Goal: Task Accomplishment & Management: Manage account settings

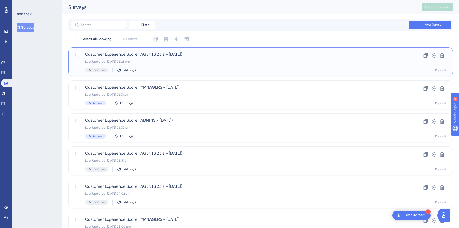
click at [210, 57] on span "Customer Experience Score ( AGENTS 33% - [DATE])" at bounding box center [239, 54] width 309 height 6
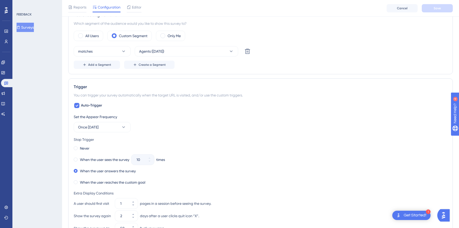
scroll to position [162, 0]
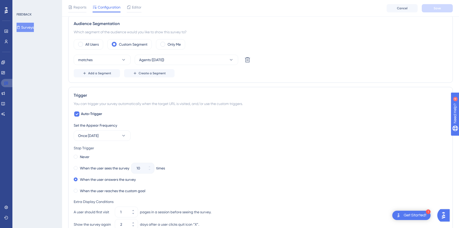
click at [7, 83] on icon at bounding box center [6, 83] width 4 height 4
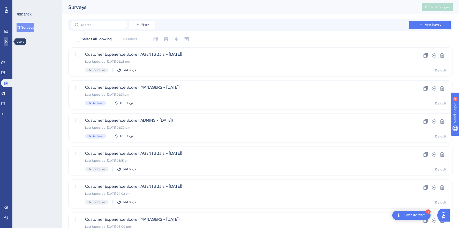
click at [7, 40] on icon at bounding box center [6, 42] width 4 height 4
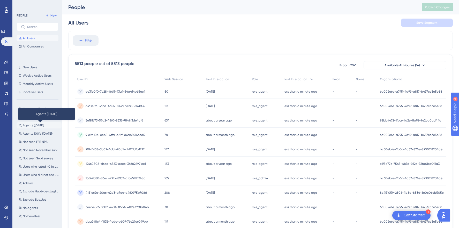
click at [36, 127] on span "Agents ([DATE])" at bounding box center [33, 126] width 21 height 4
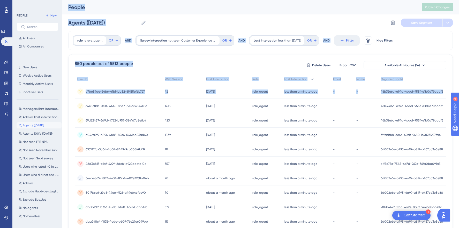
drag, startPoint x: 61, startPoint y: 103, endPoint x: 75, endPoint y: 103, distance: 14.0
click at [75, 103] on div "Performance Users Engagement Widgets Feedback Product Updates Knowledge Base AI…" at bounding box center [260, 202] width 397 height 405
click at [45, 133] on span "Agents 100% ([DATE])" at bounding box center [38, 134] width 30 height 4
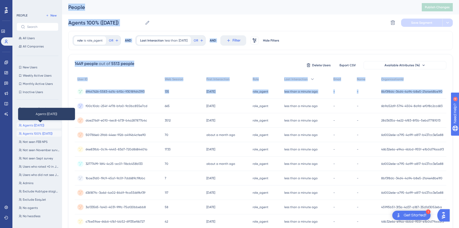
click at [28, 126] on span "Agents ([DATE])" at bounding box center [33, 126] width 21 height 4
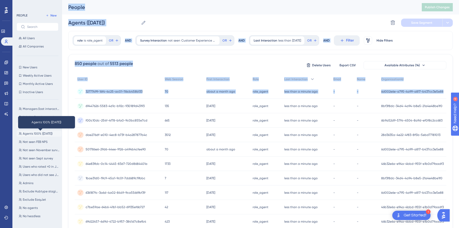
click at [32, 132] on span "Agents 100% ([DATE])" at bounding box center [38, 134] width 30 height 4
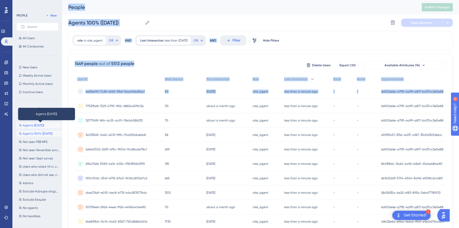
click at [31, 126] on span "Agents ([DATE])" at bounding box center [33, 126] width 21 height 4
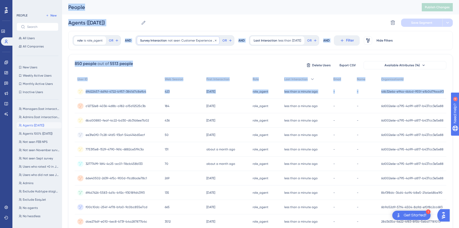
click at [153, 41] on span "Survey Interaction" at bounding box center [153, 41] width 27 height 4
click at [184, 75] on span "Customer Experience Score ( AGENTS 33% - [DATE])" at bounding box center [166, 74] width 41 height 6
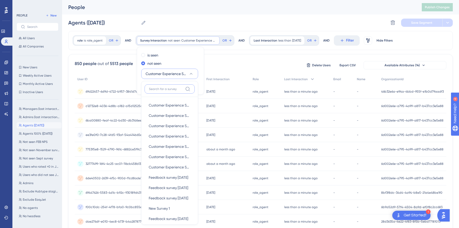
scroll to position [37, 0]
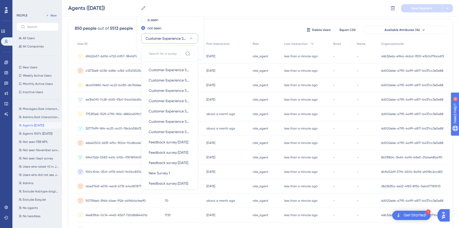
click at [218, 14] on div "Agents ([DATE]) Agents ([DATE]) Delete Segment Save Segment" at bounding box center [260, 8] width 397 height 17
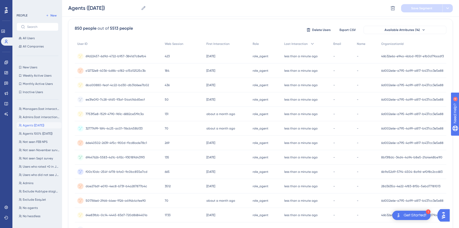
scroll to position [0, 0]
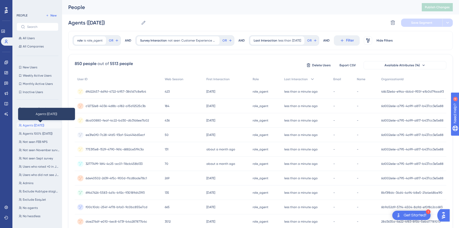
click at [35, 126] on span "Agents ([DATE])" at bounding box center [33, 126] width 21 height 4
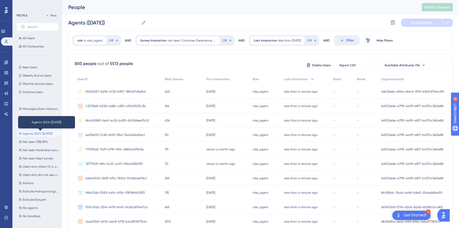
click at [36, 135] on span "Agents 100% ([DATE])" at bounding box center [38, 134] width 30 height 4
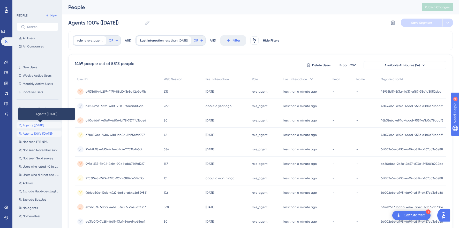
click at [34, 126] on span "Agents ([DATE])" at bounding box center [33, 126] width 21 height 4
type input "Agents ([DATE])"
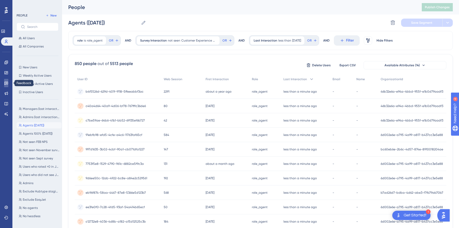
click at [6, 82] on icon at bounding box center [6, 83] width 4 height 4
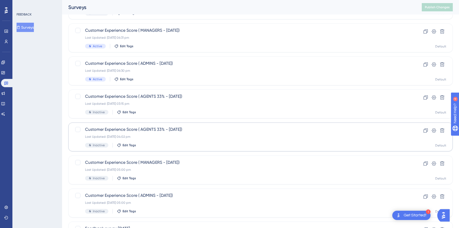
scroll to position [61, 0]
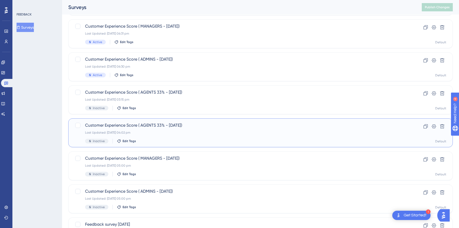
click at [187, 128] on div "Customer Experience Score ( AGENTS 33% - [DATE]) Last Updated: [DATE] 04:02 pm …" at bounding box center [239, 133] width 309 height 21
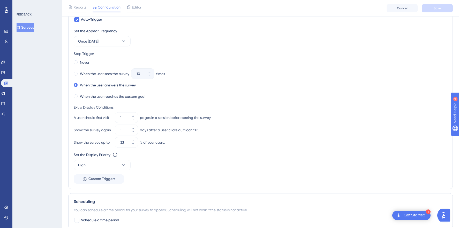
scroll to position [262, 0]
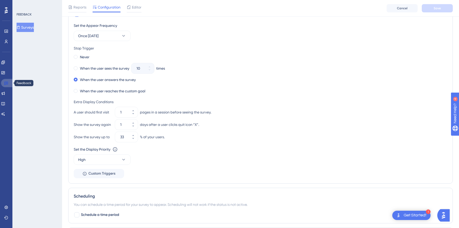
click at [2, 82] on link at bounding box center [7, 83] width 12 height 8
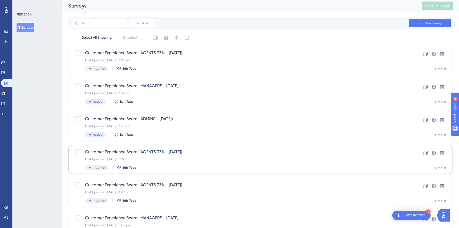
scroll to position [1, 0]
click at [202, 174] on div "Customer Experience Score ( AGENTS 33% - [DATE]) Last Updated: [DATE] 03:15 pm …" at bounding box center [260, 160] width 384 height 29
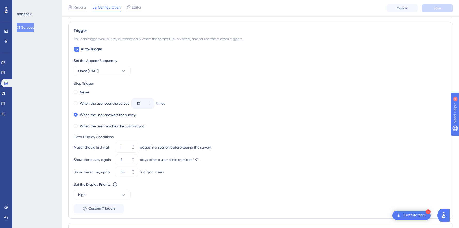
scroll to position [214, 0]
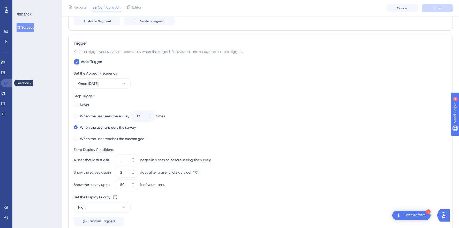
click at [7, 85] on icon at bounding box center [6, 83] width 4 height 4
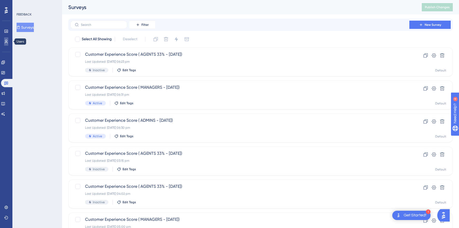
click at [5, 42] on icon at bounding box center [6, 42] width 3 height 4
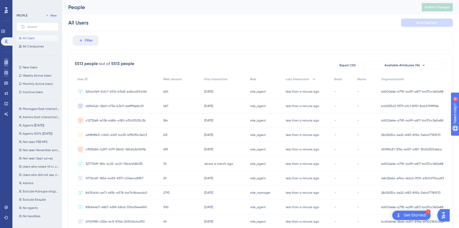
click at [5, 63] on icon at bounding box center [5, 62] width 3 height 3
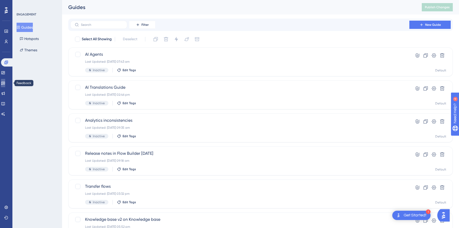
click at [5, 83] on icon at bounding box center [3, 83] width 4 height 3
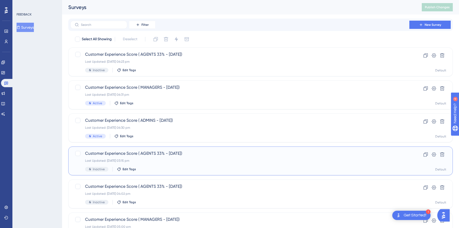
click at [181, 164] on div "Customer Experience Score ( AGENTS 33% - [DATE]) Last Updated: [DATE] 03:15 pm …" at bounding box center [239, 161] width 309 height 21
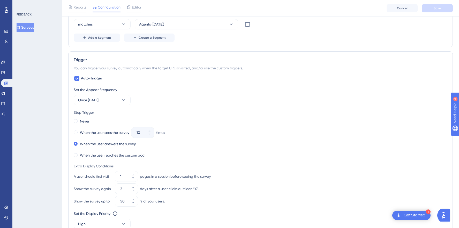
scroll to position [197, 0]
click at [7, 42] on icon at bounding box center [6, 42] width 4 height 4
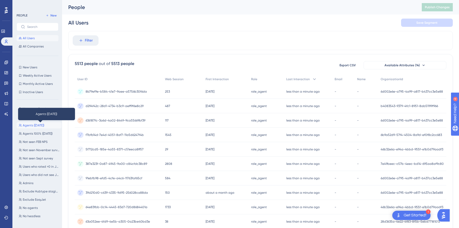
click at [35, 125] on span "Agents ([DATE])" at bounding box center [33, 126] width 21 height 4
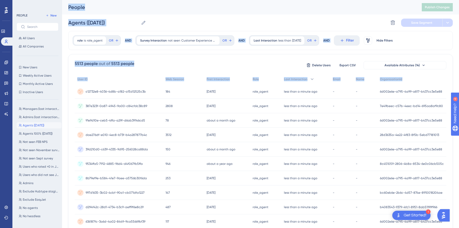
drag, startPoint x: 61, startPoint y: 98, endPoint x: 79, endPoint y: 98, distance: 18.1
click at [79, 98] on div "Performance Users Engagement Widgets Feedback Product Updates Knowledge Base AI…" at bounding box center [260, 202] width 397 height 405
click at [98, 40] on span "role_agent" at bounding box center [95, 41] width 16 height 4
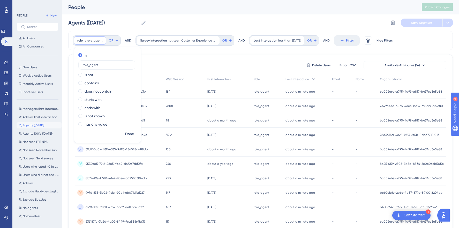
click at [166, 35] on div "Survey Interaction not seen Customer Experience Score ( AGENTS 33% - [DATE]) Cu…" at bounding box center [184, 40] width 99 height 10
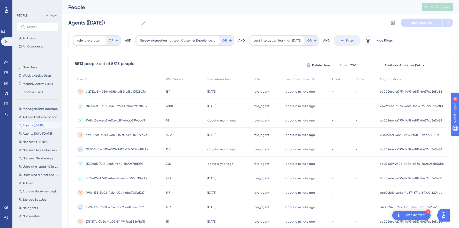
click at [143, 23] on icon at bounding box center [143, 22] width 5 height 5
click at [139, 23] on input "Agents ([DATE])" at bounding box center [103, 22] width 71 height 7
click at [126, 23] on input "Agents ([DATE])" at bounding box center [103, 22] width 71 height 7
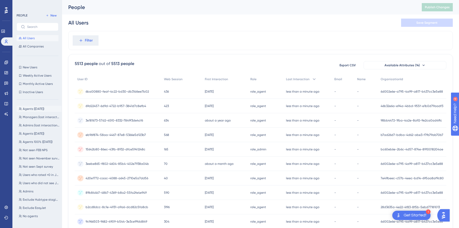
click at [38, 110] on span "Agents (Oct 2025)" at bounding box center [33, 109] width 21 height 4
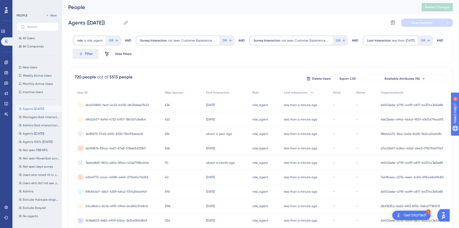
click at [163, 19] on div "Agents (Oct 2025) Agents (Oct 2025) Delete Segment Save Segment" at bounding box center [260, 22] width 384 height 17
click at [5, 84] on icon at bounding box center [6, 83] width 4 height 4
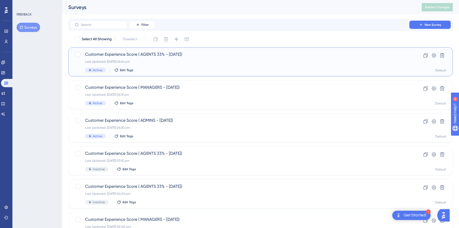
click at [146, 56] on span "Customer Experience Score ( AGENTS 33% - [DATE])" at bounding box center [239, 54] width 309 height 6
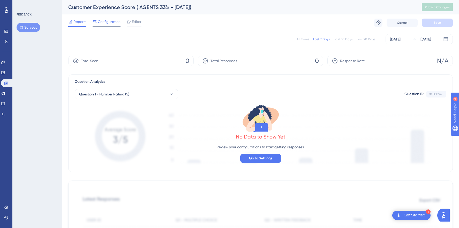
click at [109, 23] on span "Configuration" at bounding box center [109, 22] width 23 height 6
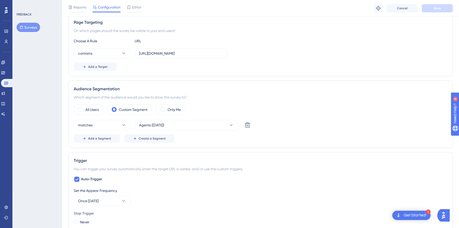
scroll to position [97, 0]
click at [164, 123] on span "Agents ([DATE])" at bounding box center [151, 124] width 25 height 6
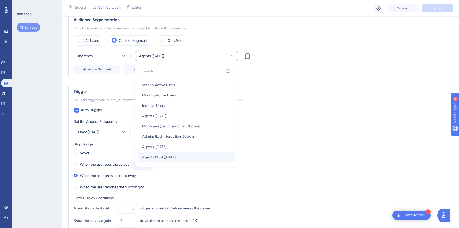
scroll to position [0, 0]
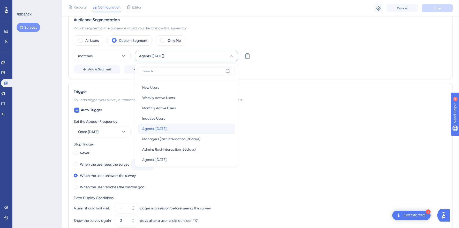
click at [184, 131] on div "Agents (Oct 2025) Agents (Oct 2025)" at bounding box center [186, 129] width 88 height 10
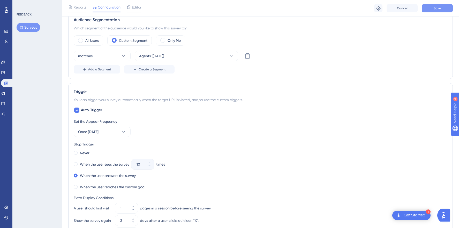
click at [440, 8] on span "Save" at bounding box center [436, 8] width 7 height 4
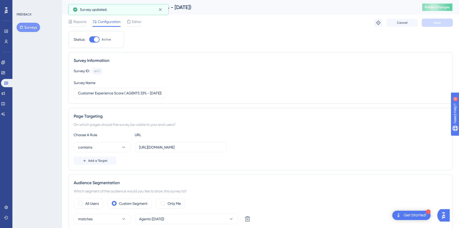
click at [434, 7] on span "Publish Changes" at bounding box center [437, 7] width 25 height 4
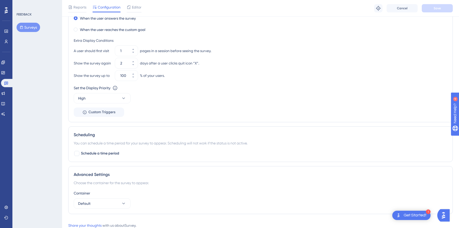
scroll to position [338, 0]
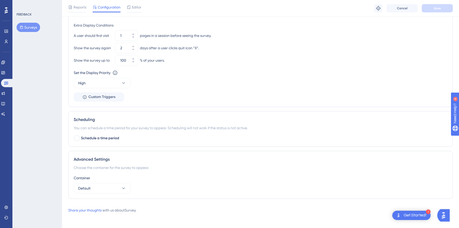
click at [28, 31] on button "Surveys" at bounding box center [29, 27] width 24 height 9
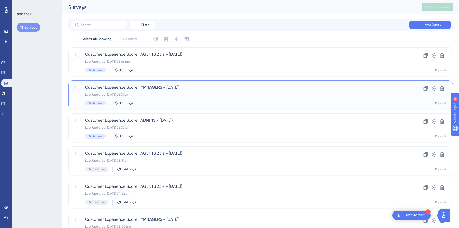
click at [161, 91] on div "Customer Experience Score ( MANAGERS - October 2025) Last Updated: 07 Oct 2025 …" at bounding box center [239, 95] width 309 height 21
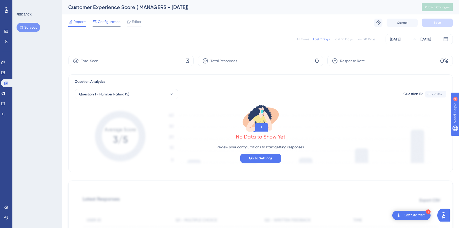
click at [112, 20] on span "Configuration" at bounding box center [109, 22] width 23 height 6
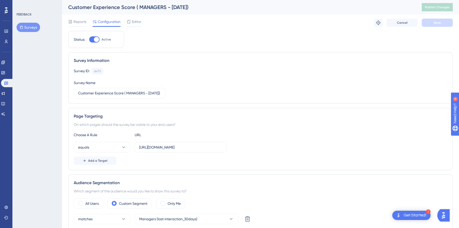
click at [34, 26] on button "Surveys" at bounding box center [29, 27] width 24 height 9
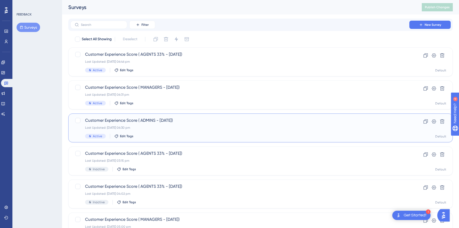
click at [192, 125] on div "Customer Experience Score ( ADMINS - October 2025) Last Updated: 07 Oct 2025 06…" at bounding box center [239, 128] width 309 height 21
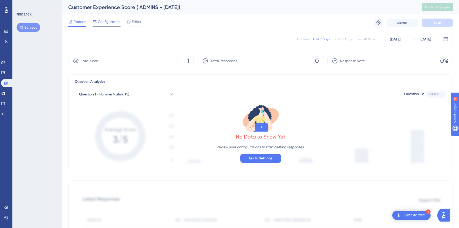
click at [104, 19] on span "Configuration" at bounding box center [109, 22] width 23 height 6
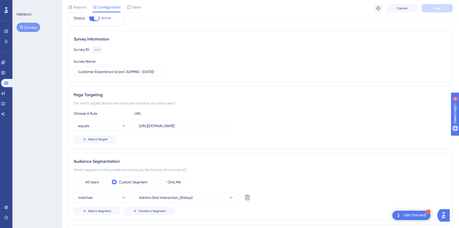
scroll to position [23, 0]
click at [32, 29] on button "Surveys" at bounding box center [29, 27] width 24 height 9
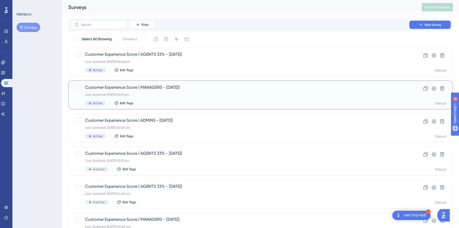
click at [292, 88] on span "Customer Experience Score ( MANAGERS - [DATE])" at bounding box center [239, 88] width 309 height 6
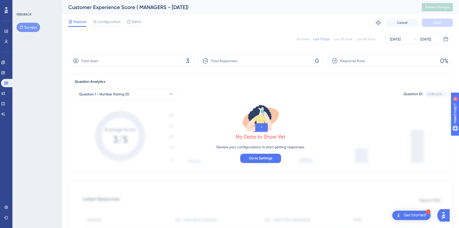
click at [169, 7] on div "Customer Experience Score ( MANAGERS - [DATE])" at bounding box center [238, 7] width 340 height 7
click at [103, 21] on span "Configuration" at bounding box center [109, 22] width 23 height 6
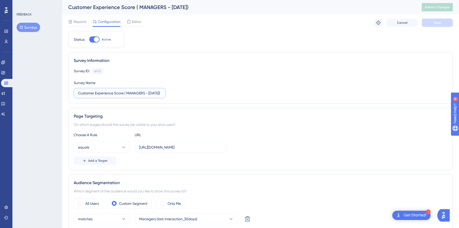
click at [153, 92] on input "Customer Experience Score ( MANAGERS - [DATE])" at bounding box center [119, 93] width 83 height 6
click at [160, 94] on input "Customer Experience Score ( MANAGERS - [DATE])" at bounding box center [119, 93] width 83 height 6
click at [157, 93] on input "Customer Experience Score ( MANAGERS - [DATE])" at bounding box center [119, 93] width 83 height 6
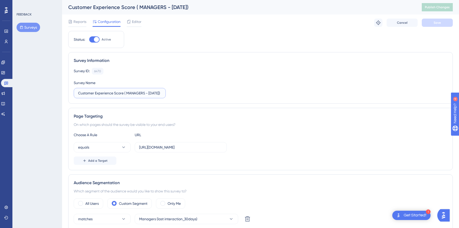
click at [157, 93] on input "Customer Experience Score ( MANAGERS - [DATE])" at bounding box center [119, 93] width 83 height 6
type input "Customer Experience Score ( MANAGERS - Oct 2025)"
click at [443, 19] on button "Save" at bounding box center [437, 23] width 31 height 8
click at [442, 11] on button "Publish Changes" at bounding box center [437, 7] width 31 height 8
click at [34, 26] on button "Surveys" at bounding box center [29, 27] width 24 height 9
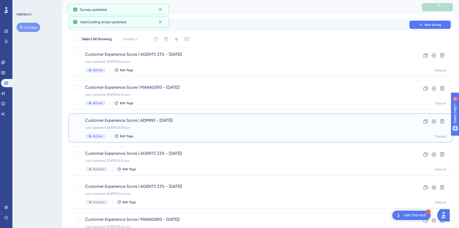
click at [181, 120] on span "Customer Experience Score ( ADMINS - [DATE])" at bounding box center [239, 121] width 309 height 6
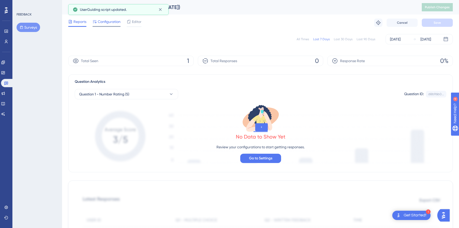
click at [105, 25] on div "Configuration" at bounding box center [107, 23] width 28 height 8
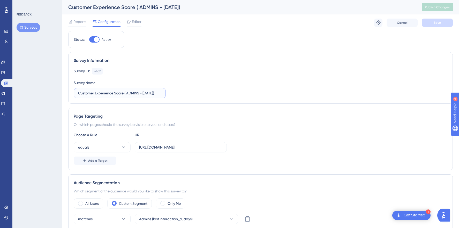
click at [149, 94] on input "Customer Experience Score ( ADMINS - [DATE])" at bounding box center [119, 93] width 83 height 6
type input "Customer Experience Score ( ADMINS - Oct 2025)"
click at [434, 27] on div "Troubleshoot Cancel Save" at bounding box center [413, 23] width 79 height 8
click at [435, 26] on button "Save" at bounding box center [437, 23] width 31 height 8
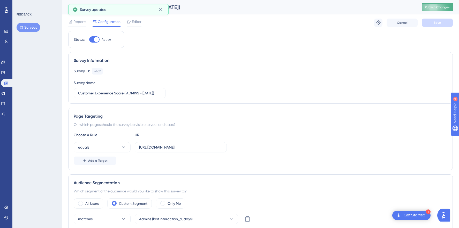
click at [442, 8] on span "Publish Changes" at bounding box center [437, 7] width 25 height 4
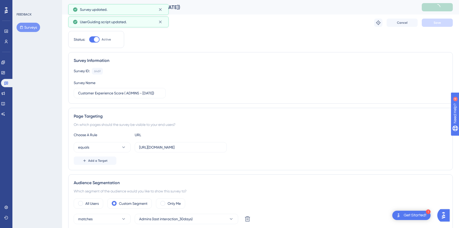
click at [32, 29] on button "Surveys" at bounding box center [29, 27] width 24 height 9
